Goal: Find specific page/section: Find specific page/section

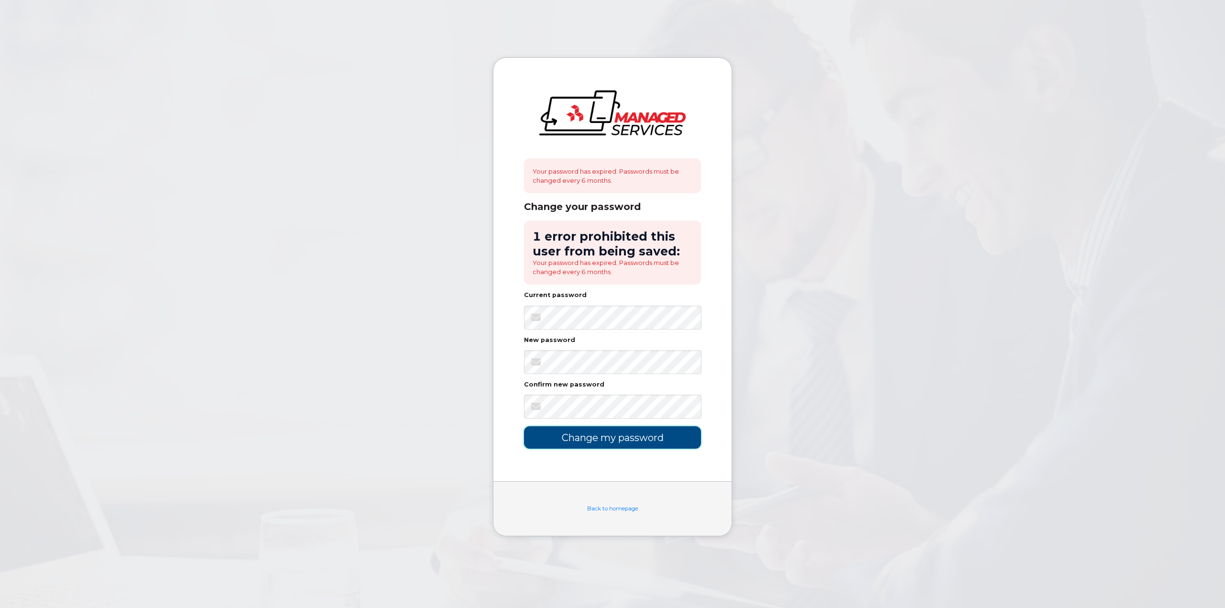
click at [622, 436] on input "Change my password" at bounding box center [612, 437] width 177 height 22
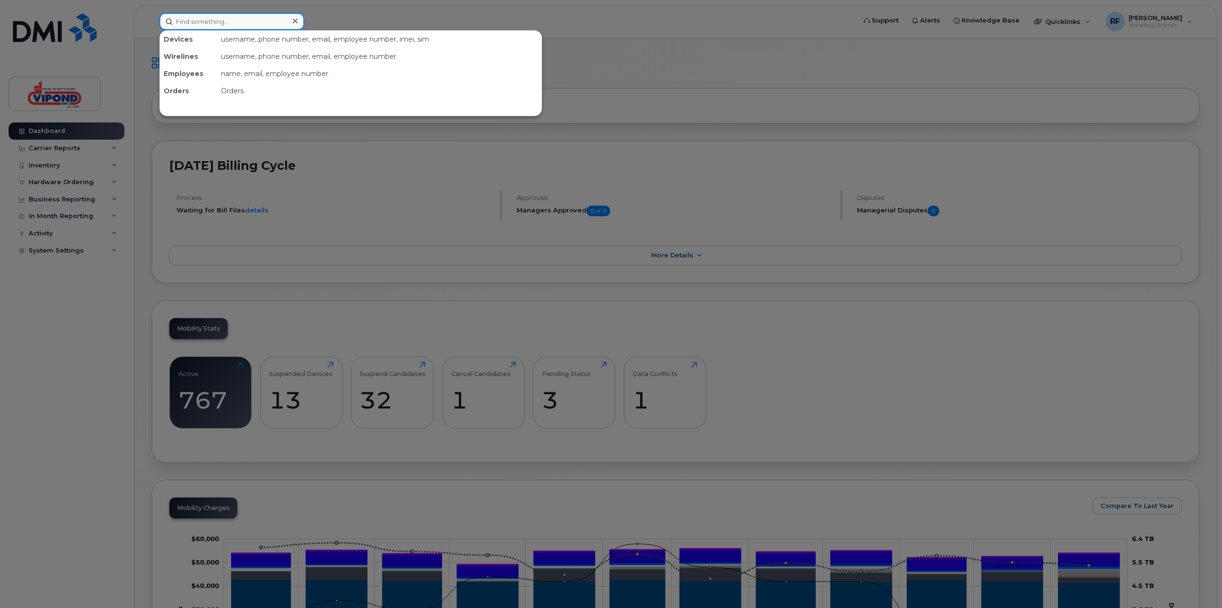
click at [239, 22] on input at bounding box center [231, 21] width 145 height 17
paste input "438-341-5836?"
drag, startPoint x: 259, startPoint y: 20, endPoint x: 190, endPoint y: 13, distance: 68.7
click at [190, 13] on input "438-341-5836" at bounding box center [231, 21] width 145 height 17
drag, startPoint x: 215, startPoint y: 16, endPoint x: 130, endPoint y: 12, distance: 84.8
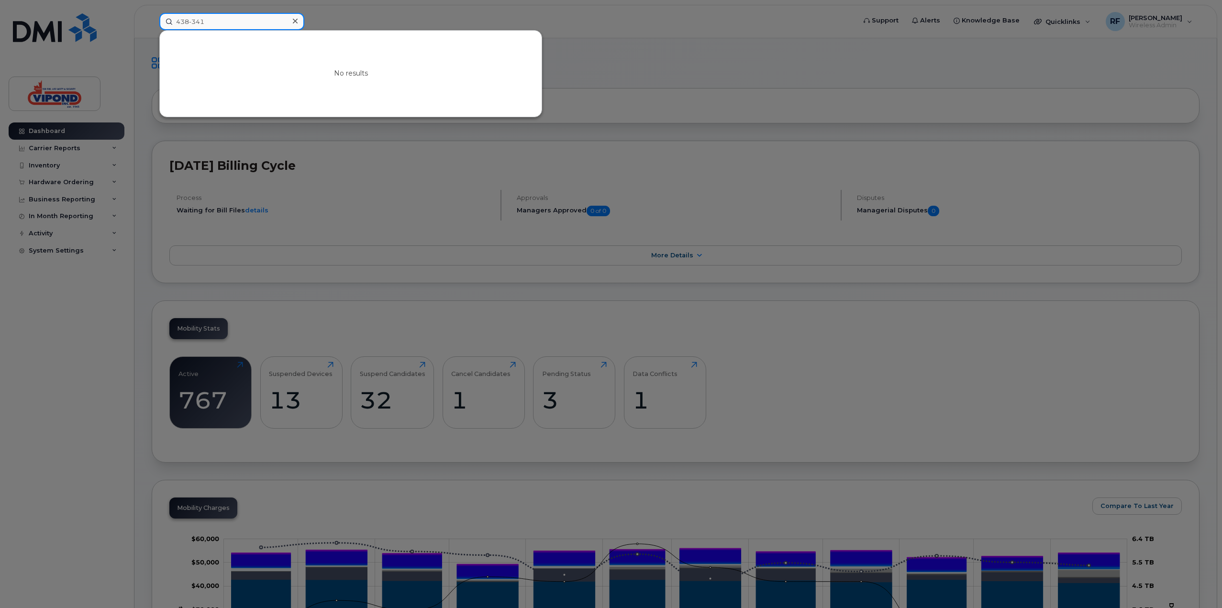
click at [152, 13] on div "438-341 No results" at bounding box center [504, 21] width 705 height 17
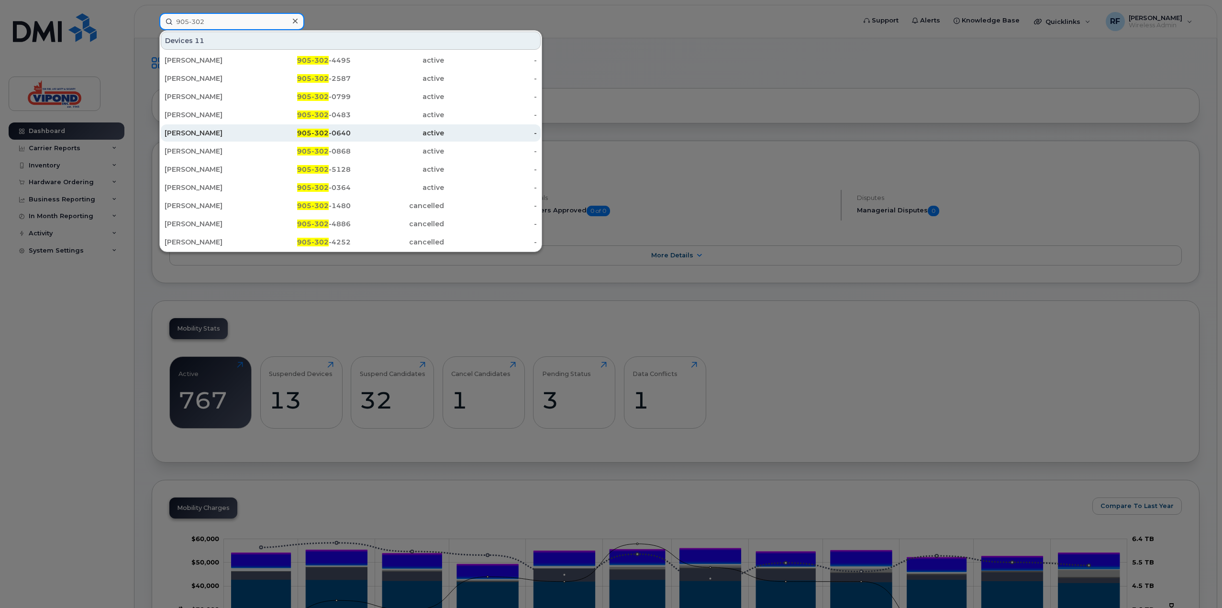
type input "905-302"
click at [202, 127] on div "Richard Field" at bounding box center [211, 132] width 93 height 17
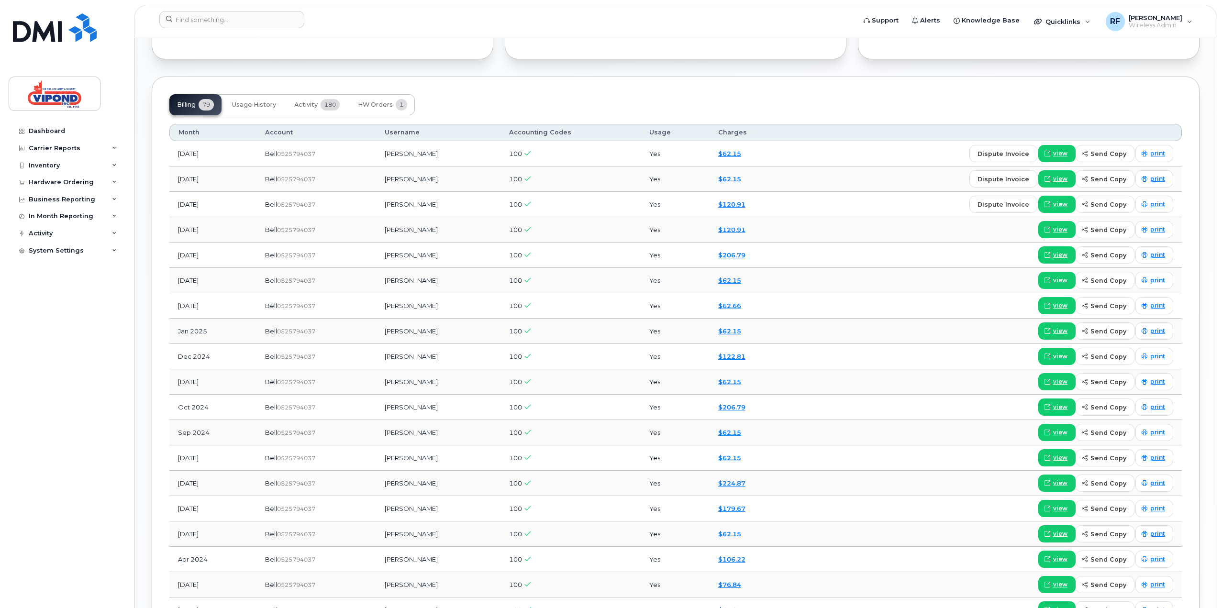
scroll to position [622, 0]
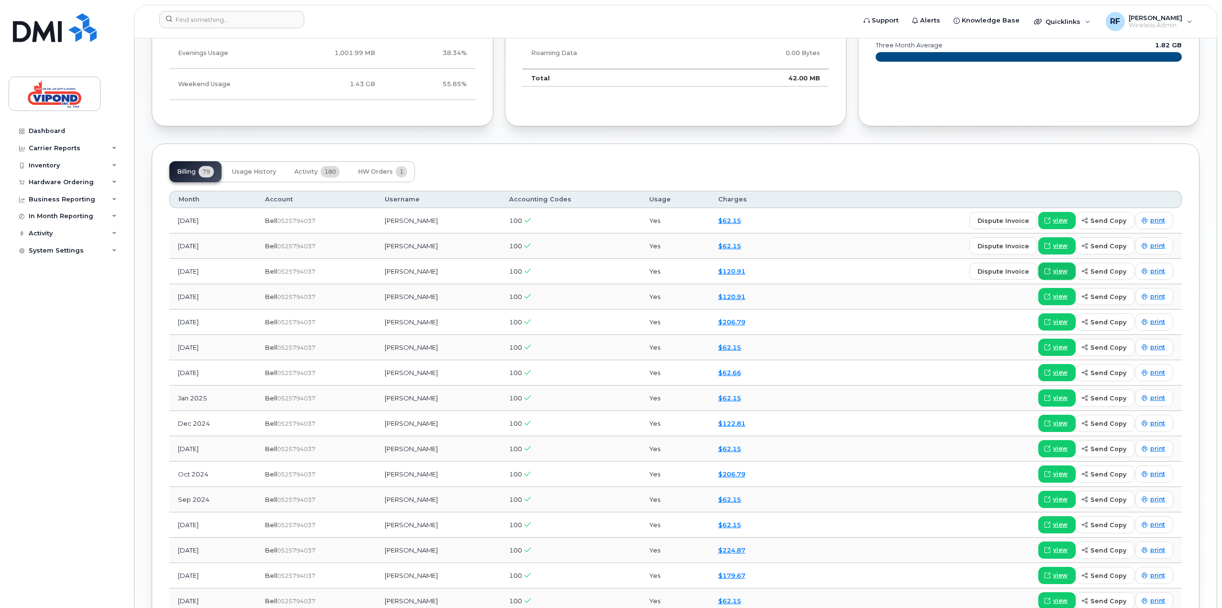
click at [1065, 268] on span "view" at bounding box center [1060, 271] width 14 height 9
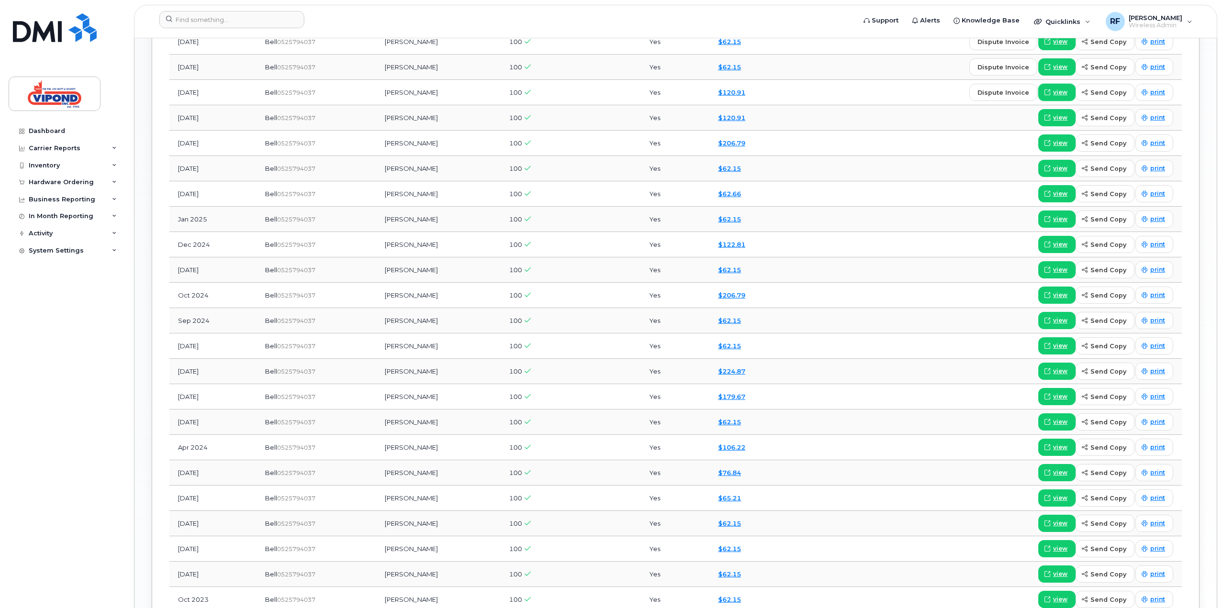
scroll to position [814, 0]
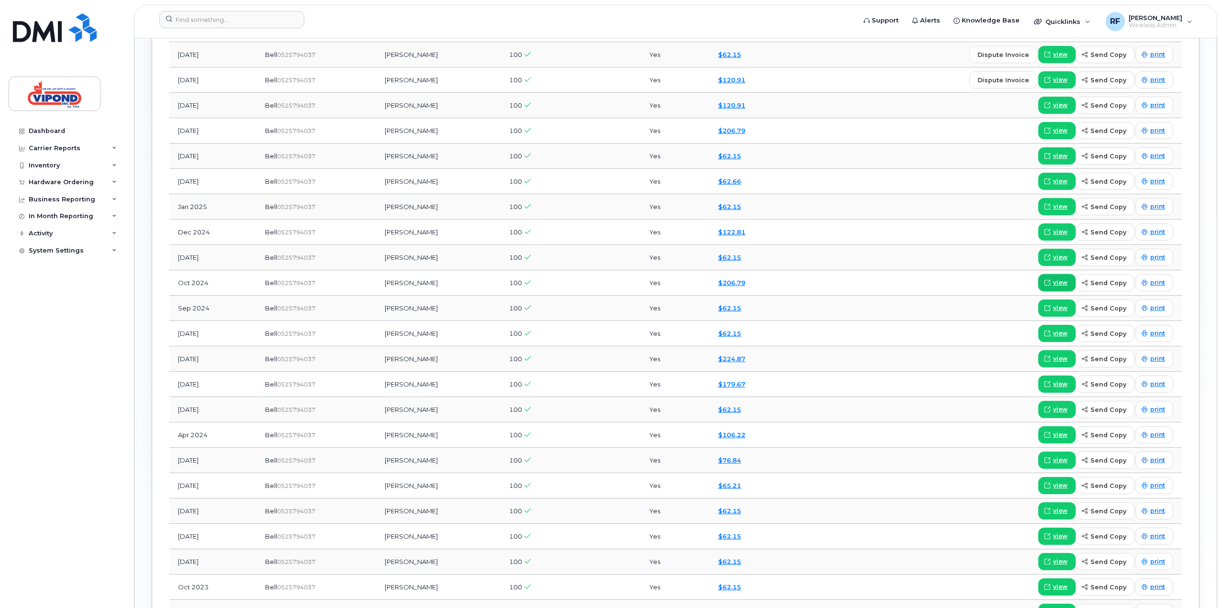
click at [1063, 280] on span "view" at bounding box center [1060, 283] width 14 height 9
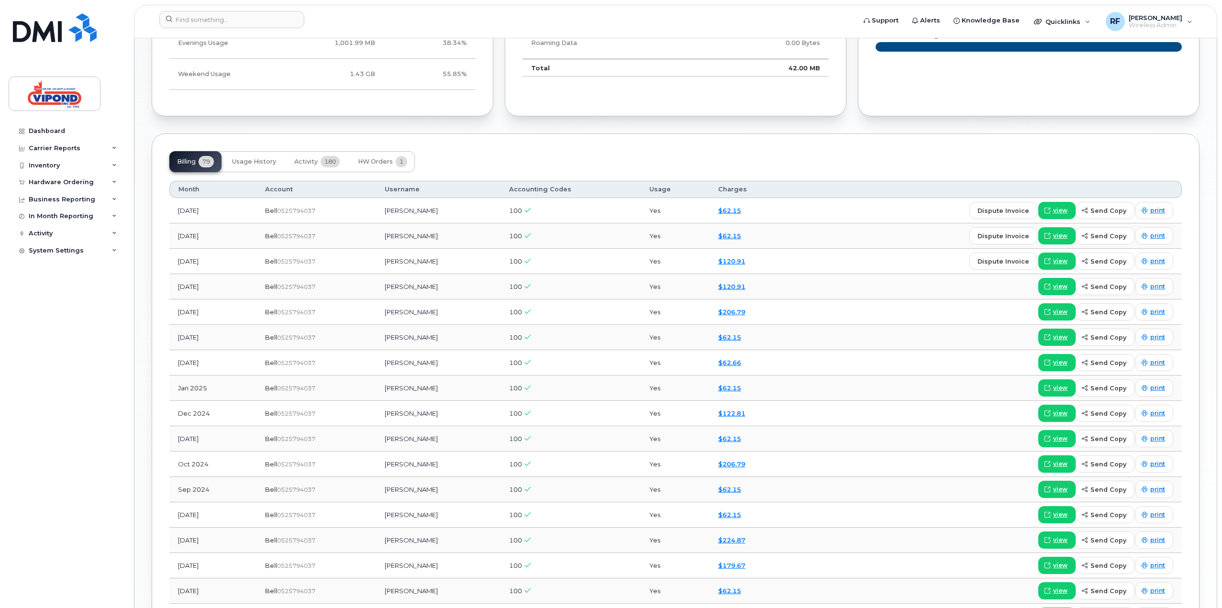
scroll to position [613, 0]
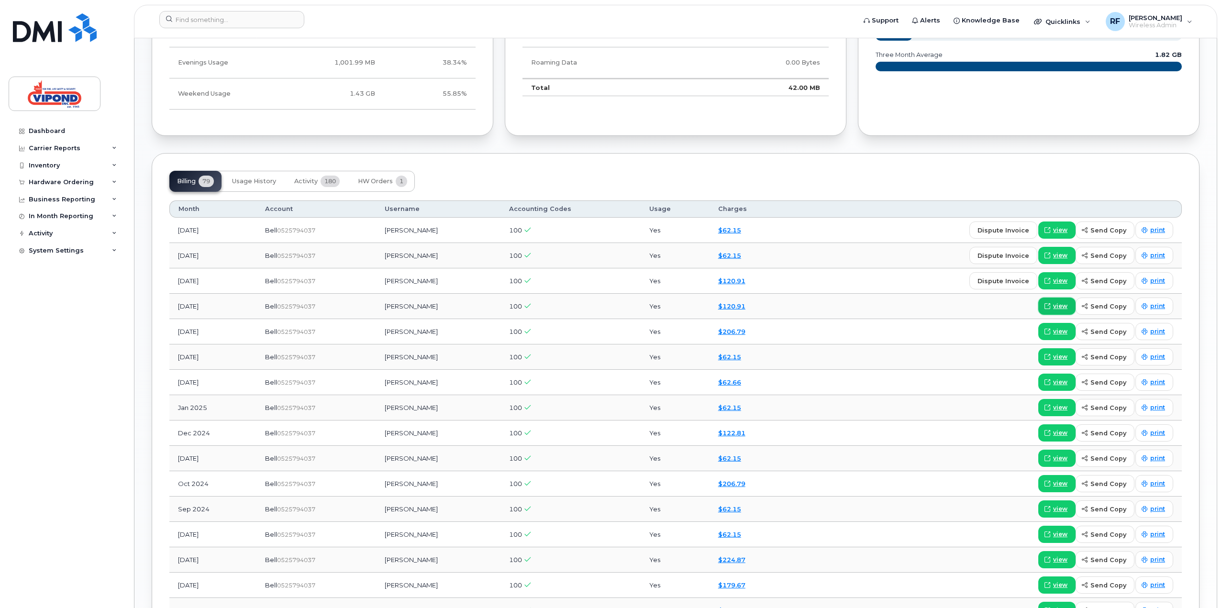
click at [1064, 302] on span "view" at bounding box center [1060, 306] width 14 height 9
